Goal: Information Seeking & Learning: Check status

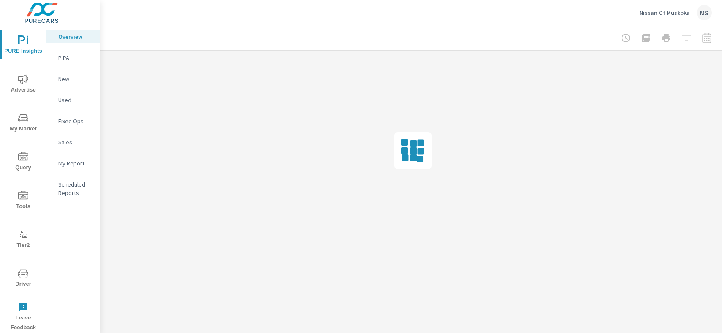
click at [21, 274] on icon "nav menu" at bounding box center [23, 274] width 4 height 0
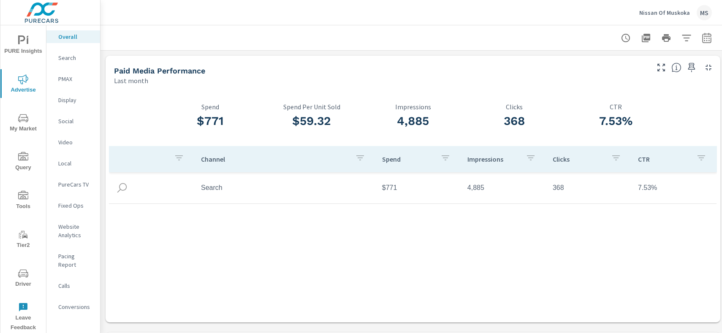
click at [703, 46] on div at bounding box center [413, 37] width 605 height 25
click at [704, 41] on icon "button" at bounding box center [707, 38] width 10 height 10
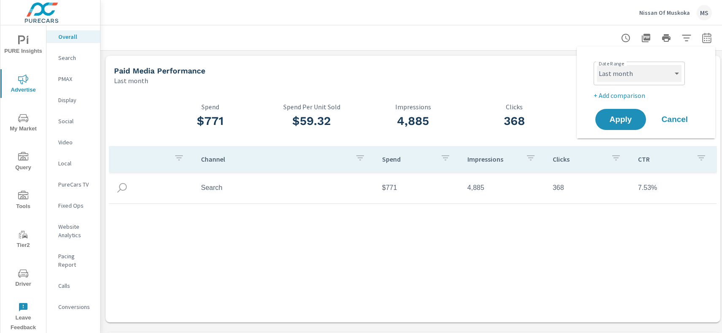
click at [653, 77] on select "Custom [DATE] Last week Last 7 days Last 14 days Last 30 days Last 45 days Last…" at bounding box center [639, 73] width 84 height 17
click at [597, 65] on select "Custom [DATE] Last week Last 7 days Last 14 days Last 30 days Last 45 days Last…" at bounding box center [639, 73] width 84 height 17
select select "Month to date"
click at [623, 119] on span "Apply" at bounding box center [621, 120] width 34 height 8
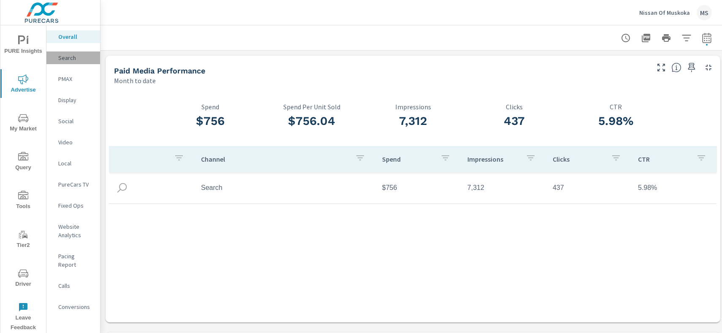
click at [70, 62] on div "Search" at bounding box center [73, 58] width 54 height 13
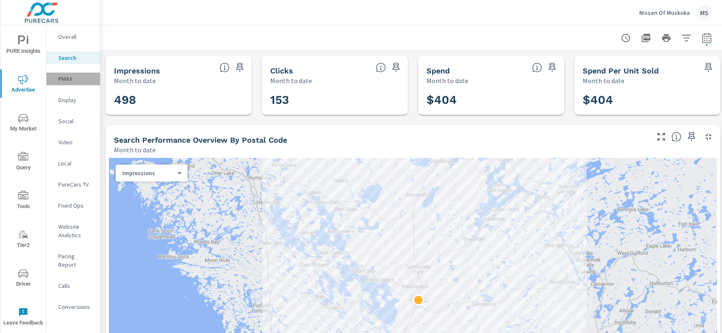
click at [66, 84] on div "PMAX" at bounding box center [73, 79] width 54 height 13
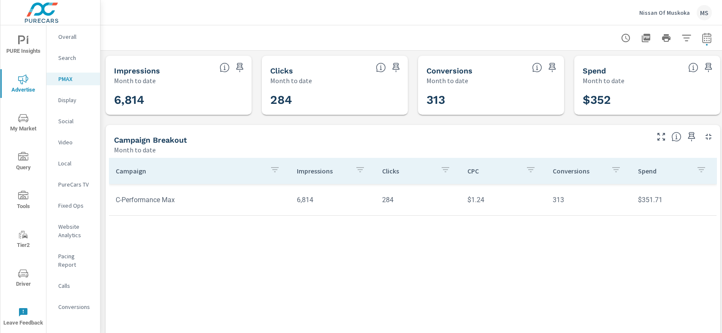
click at [24, 275] on icon "nav menu" at bounding box center [23, 274] width 10 height 10
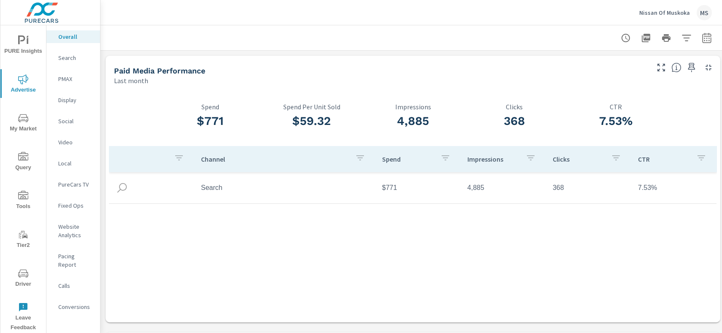
click at [70, 60] on p "Search" at bounding box center [75, 58] width 35 height 8
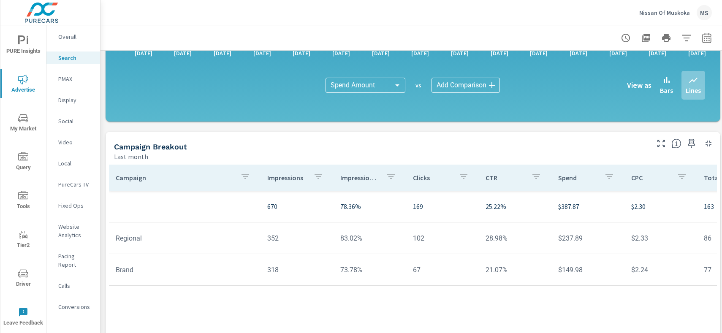
scroll to position [559, 0]
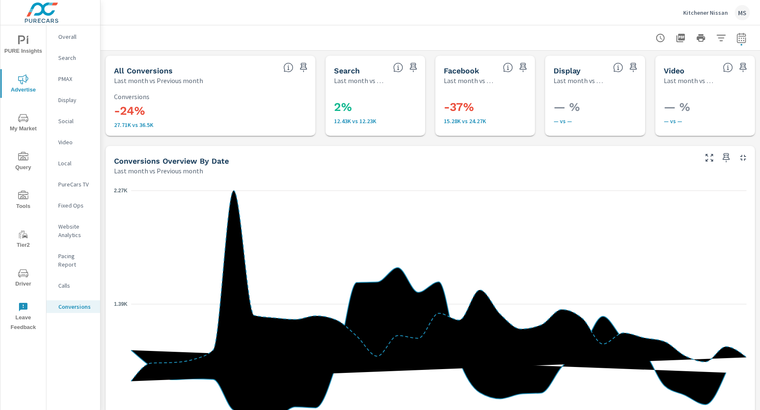
scroll to position [198, 0]
